Goal: Task Accomplishment & Management: Use online tool/utility

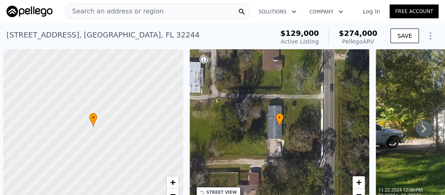
scroll to position [0, 3]
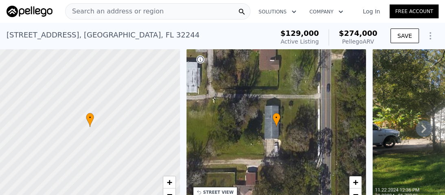
click at [82, 11] on span "Search an address or region" at bounding box center [115, 12] width 98 height 10
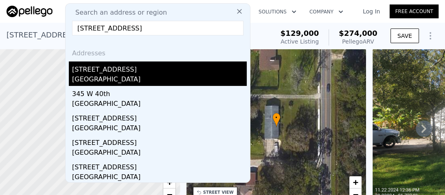
type input "[STREET_ADDRESS]"
click at [93, 77] on div "[GEOGRAPHIC_DATA]" at bounding box center [159, 80] width 175 height 11
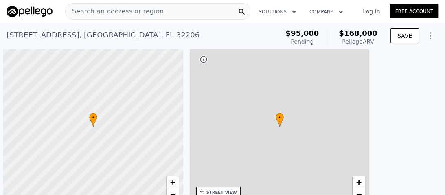
click at [99, 12] on span "Search an address or region" at bounding box center [115, 12] width 98 height 10
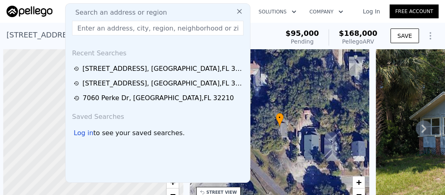
scroll to position [0, 3]
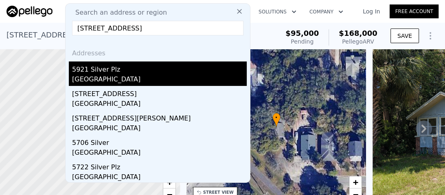
type input "[STREET_ADDRESS]"
click at [103, 70] on div "5921 Silver Plz" at bounding box center [159, 68] width 175 height 13
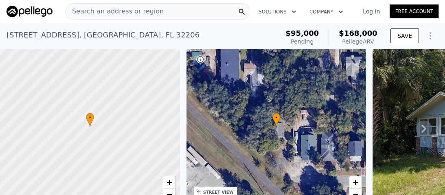
type input "3"
type input "1698"
type input "5662.8"
type input "8276.4"
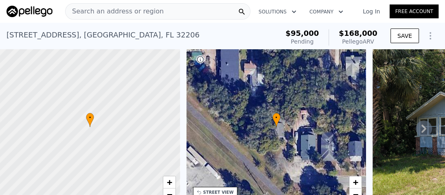
checkbox input "false"
checkbox input "true"
type input "$ 220,000"
type input "4"
type input "$ 58,066"
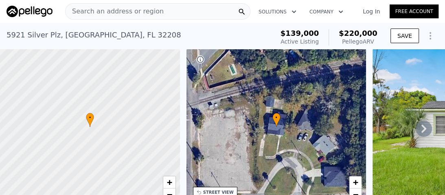
click at [122, 9] on span "Search an address or region" at bounding box center [115, 12] width 98 height 10
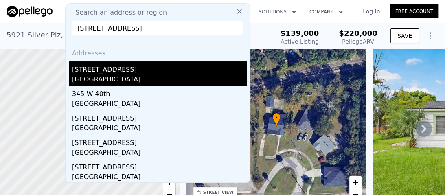
type input "[STREET_ADDRESS]"
click at [98, 75] on div "[GEOGRAPHIC_DATA]" at bounding box center [159, 80] width 175 height 11
type input "4"
type input "2"
type input "1433"
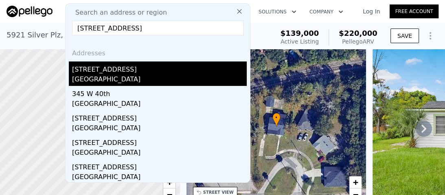
type input "4791.6"
type input "6969.6"
checkbox input "false"
type input "$ 168,000"
type input "5"
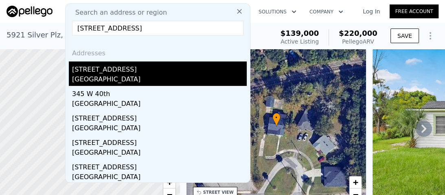
type input "$ 54,987"
checkbox input "true"
